Goal: Register for event/course

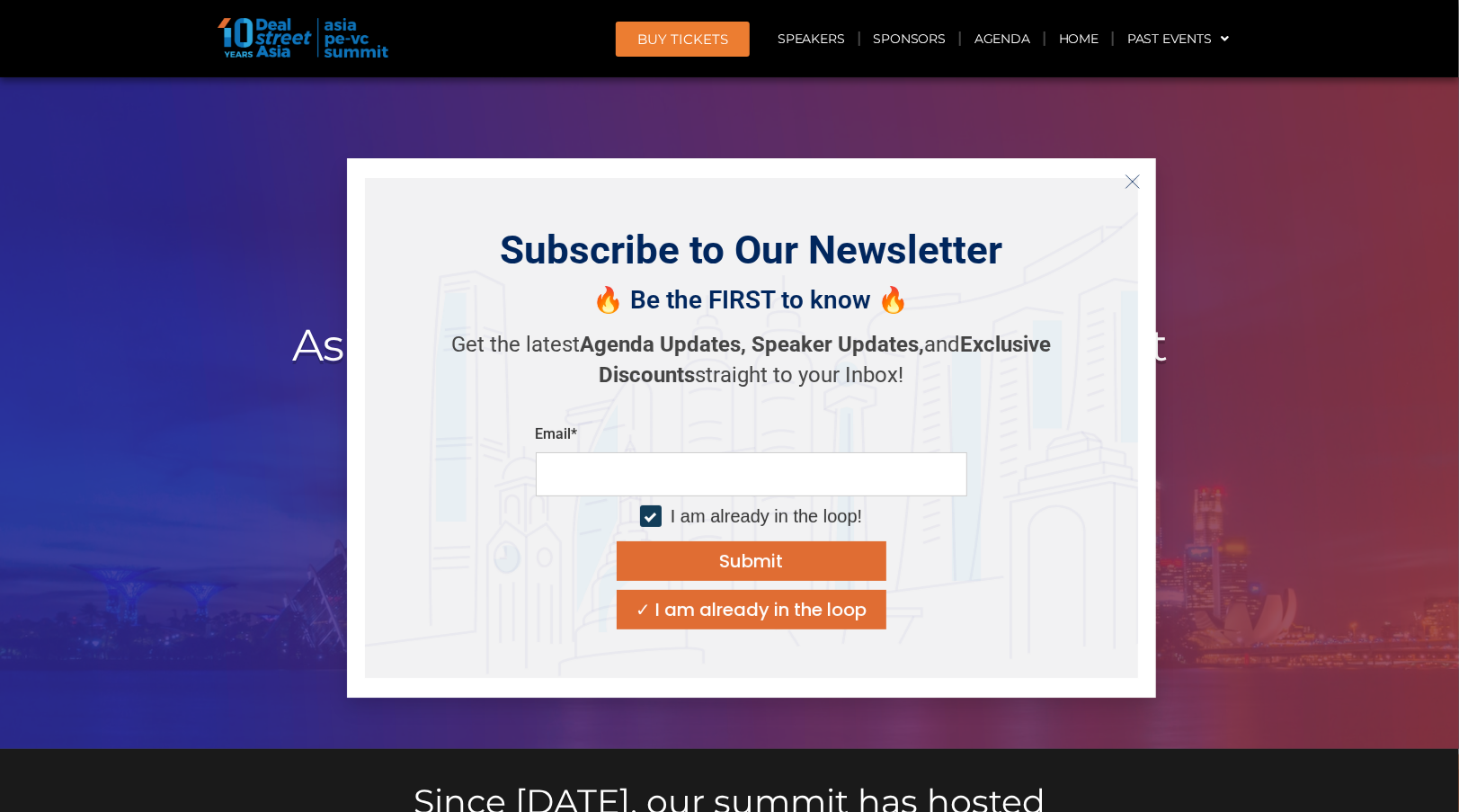
click at [648, 518] on div at bounding box center [650, 516] width 11 height 11
click at [659, 471] on input "email" at bounding box center [751, 474] width 431 height 44
type input "**********"
click at [729, 557] on div "Submit" at bounding box center [751, 561] width 64 height 18
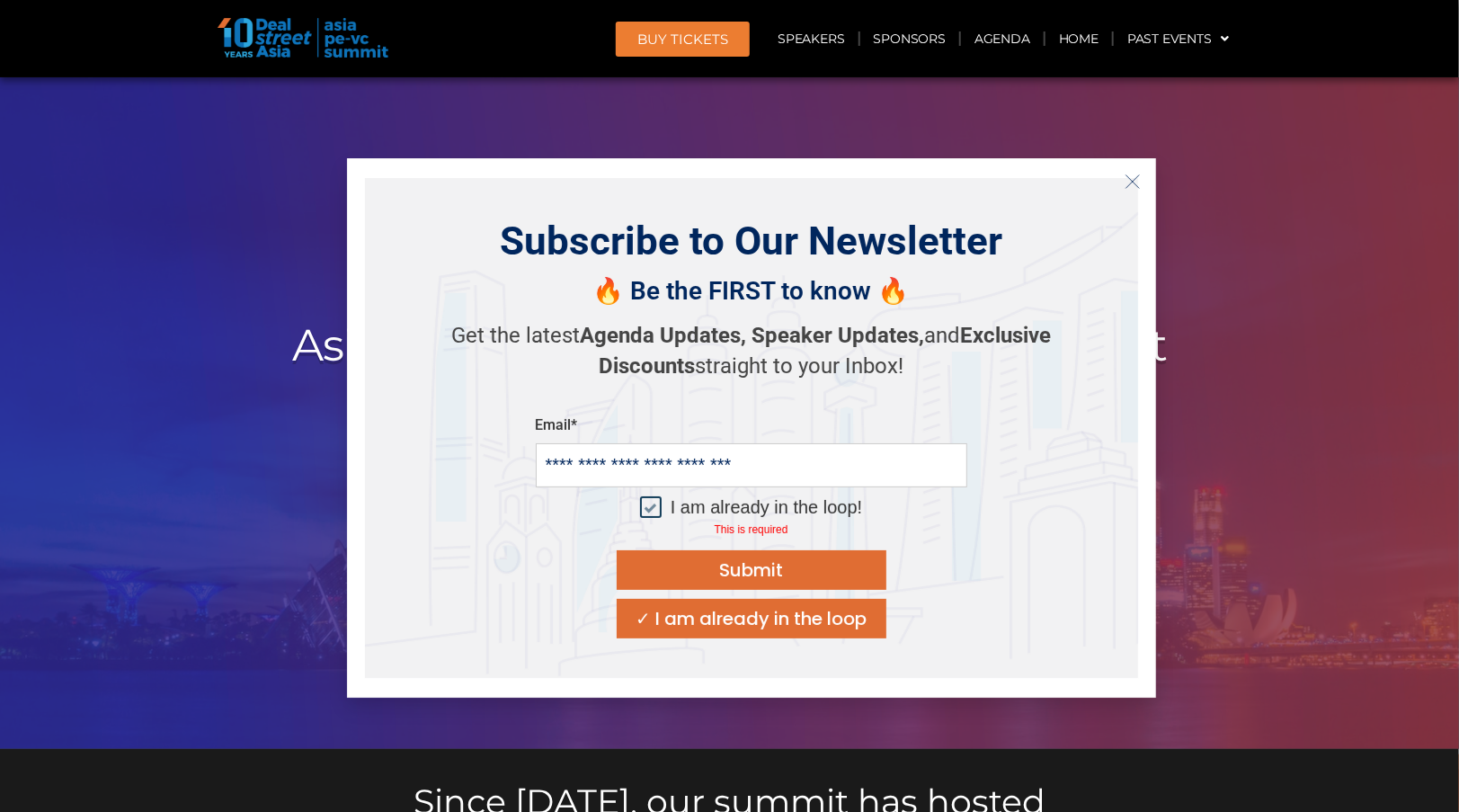
click at [654, 504] on div at bounding box center [650, 506] width 11 height 11
click at [684, 568] on button "Submit" at bounding box center [752, 570] width 270 height 39
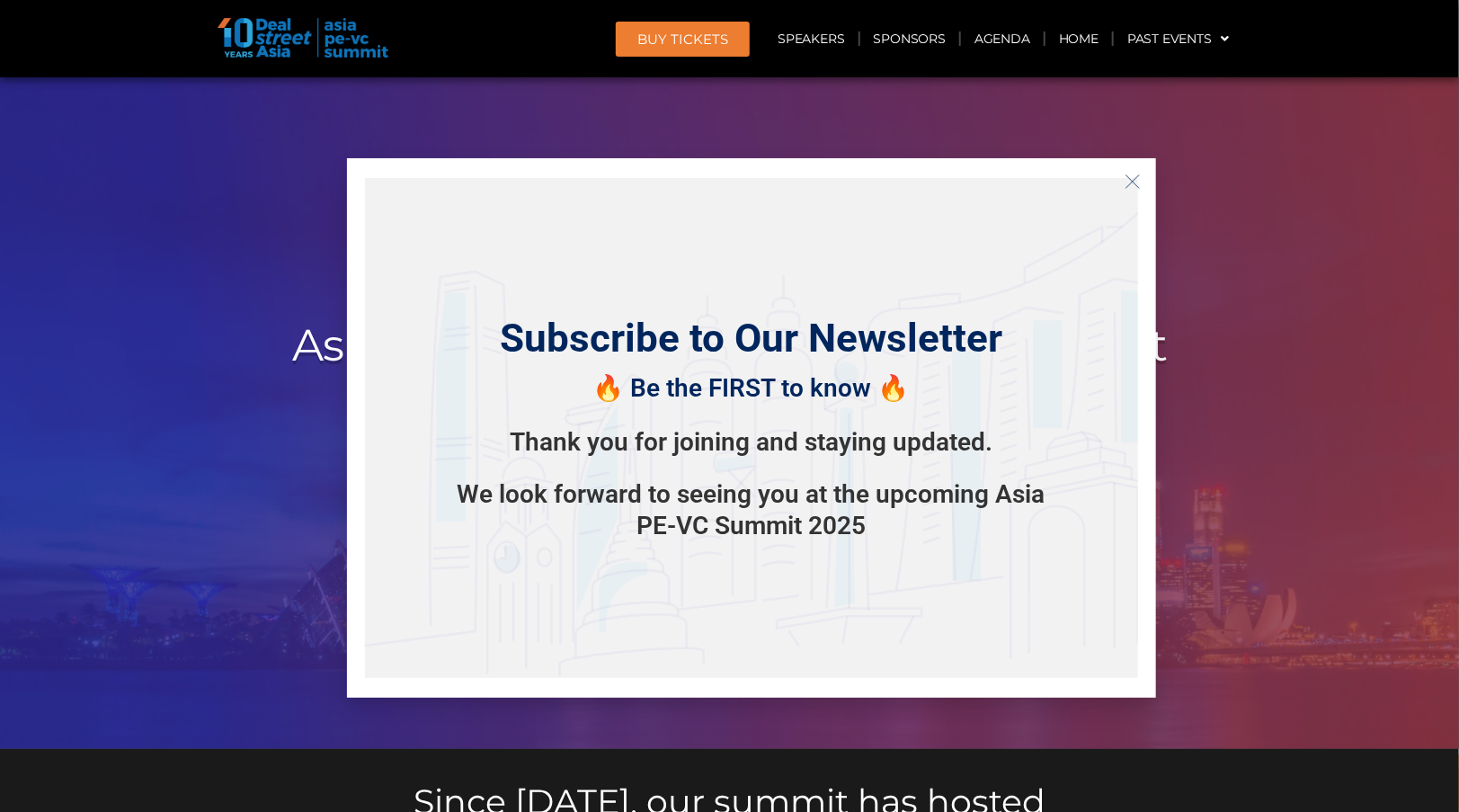
click at [1141, 181] on button "Close" at bounding box center [1133, 181] width 29 height 29
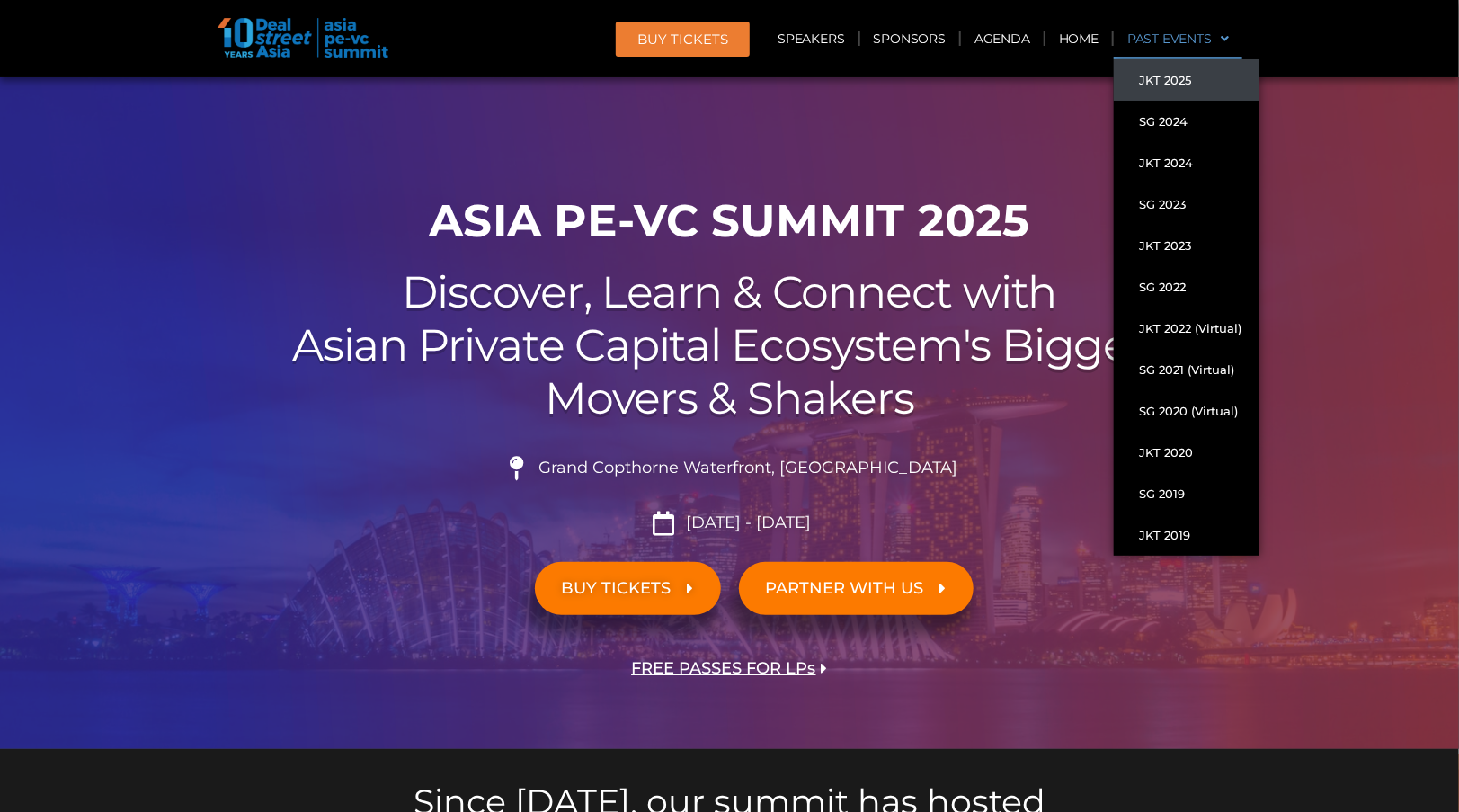
click at [1161, 88] on link "JKT 2025" at bounding box center [1186, 80] width 145 height 41
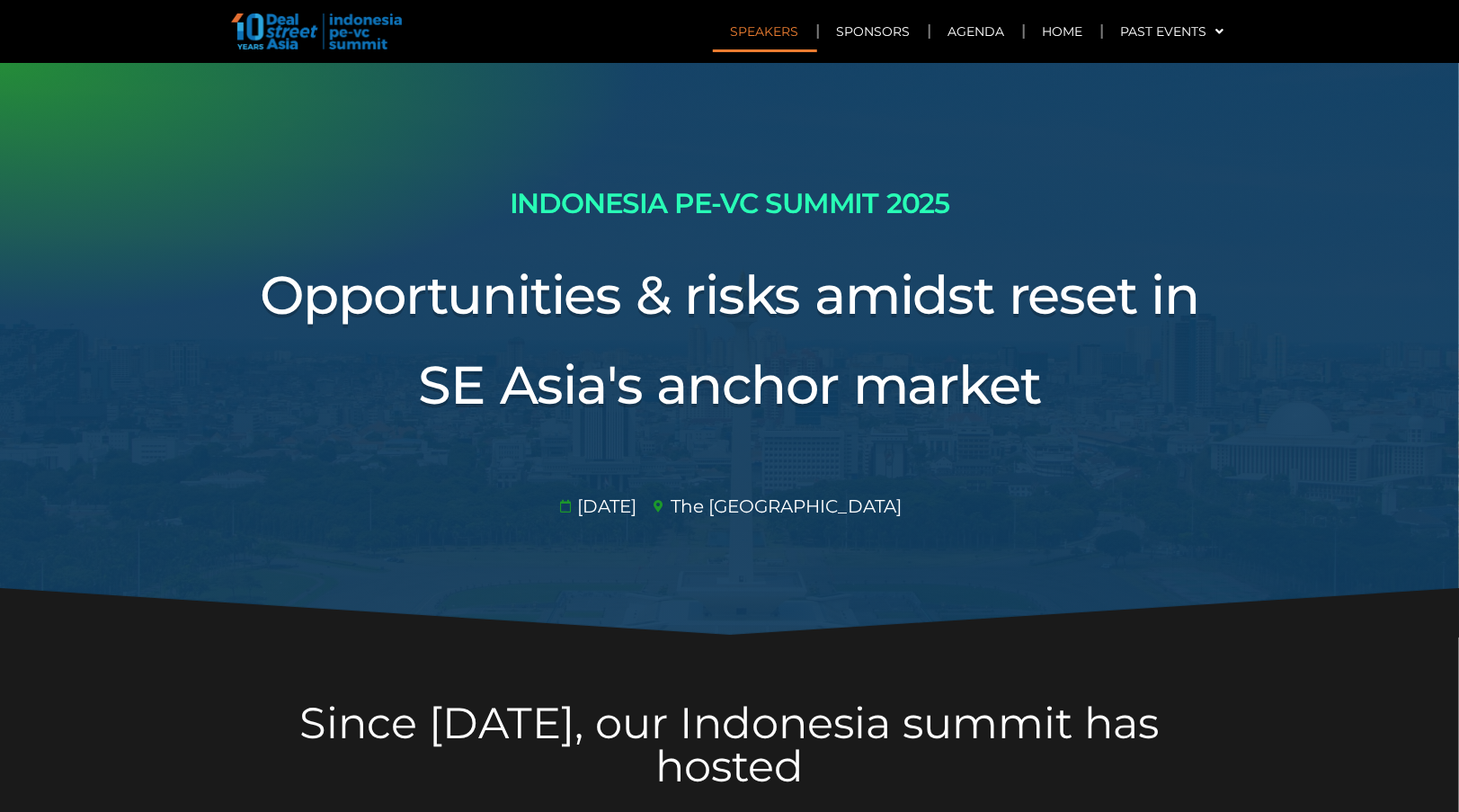
click at [769, 34] on link "Speakers" at bounding box center [764, 32] width 104 height 41
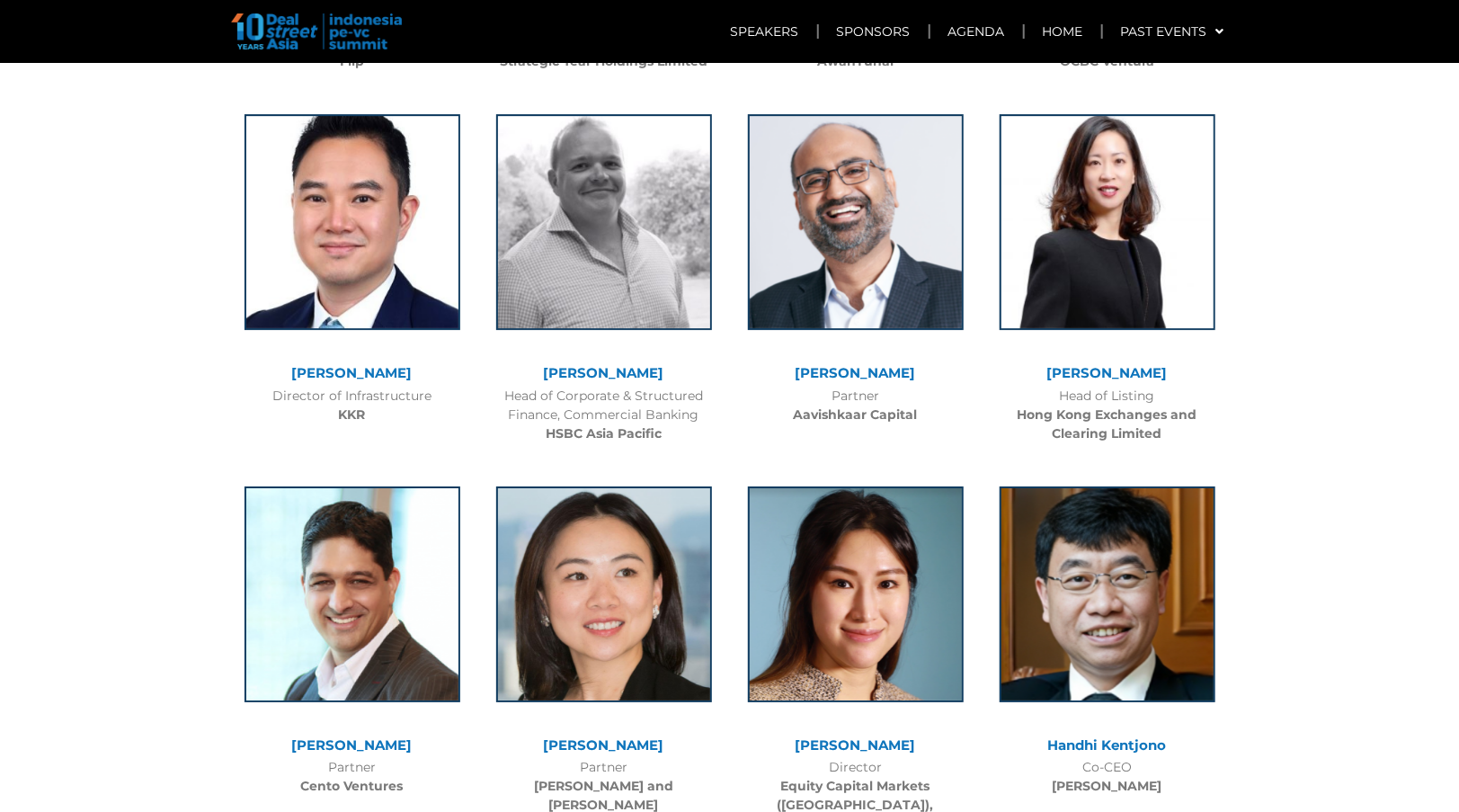
scroll to position [6541, 0]
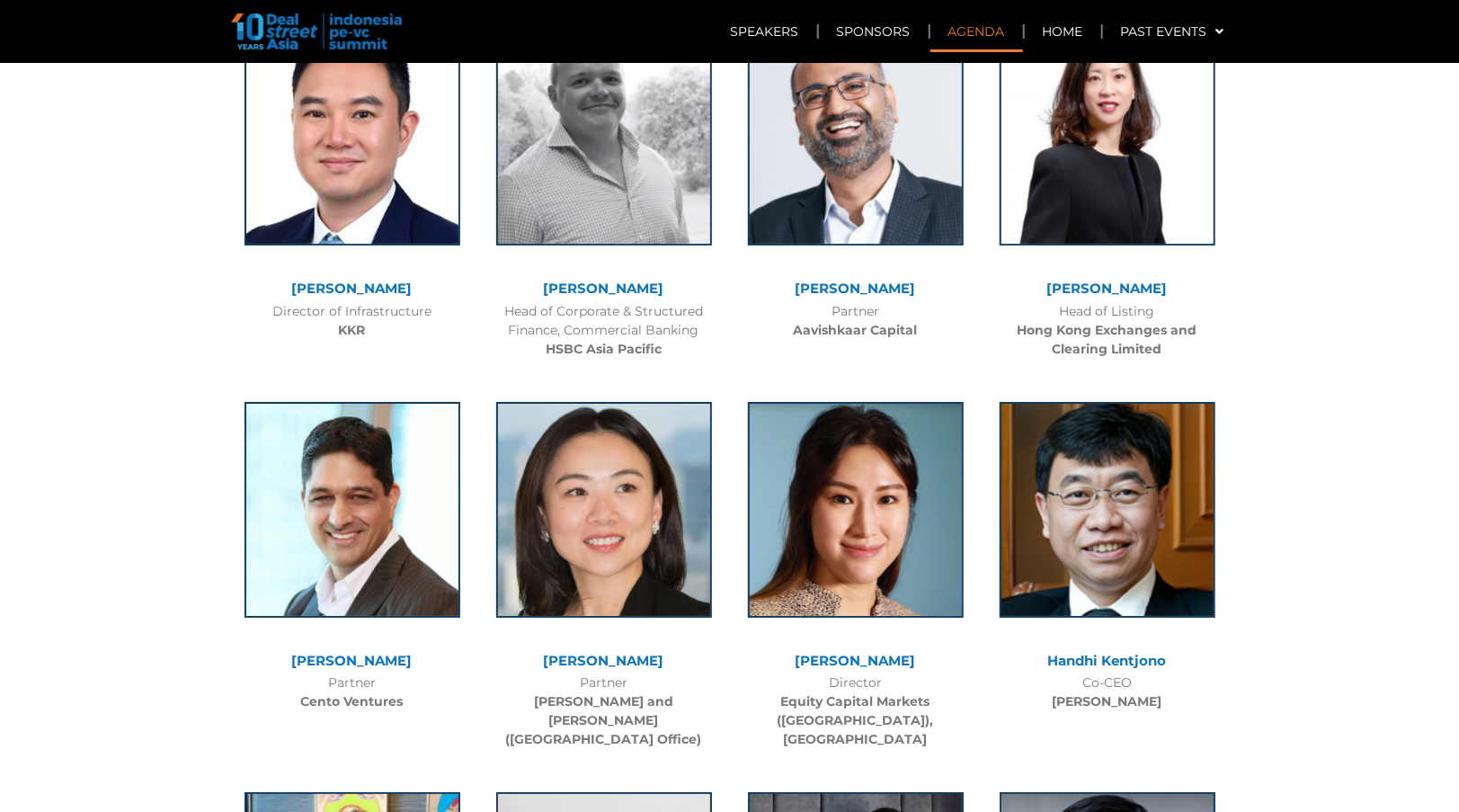
click at [991, 29] on link "Agenda" at bounding box center [976, 32] width 93 height 41
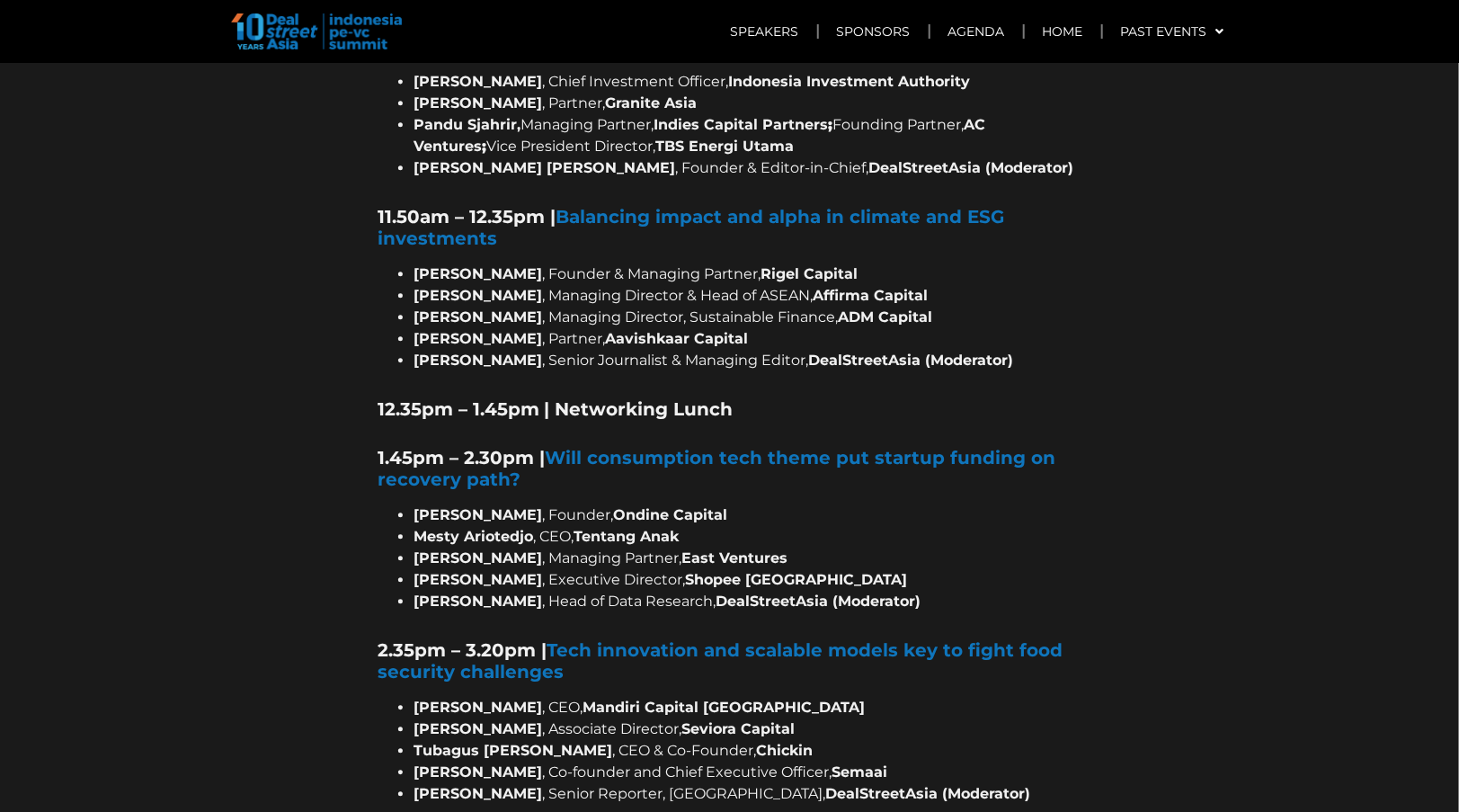
scroll to position [2038, 0]
